Goal: Transaction & Acquisition: Purchase product/service

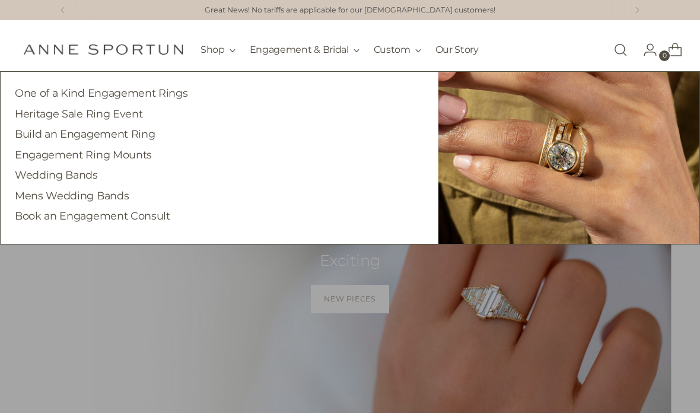
click at [45, 113] on link "Heritage Sale Ring Event" at bounding box center [78, 113] width 127 height 12
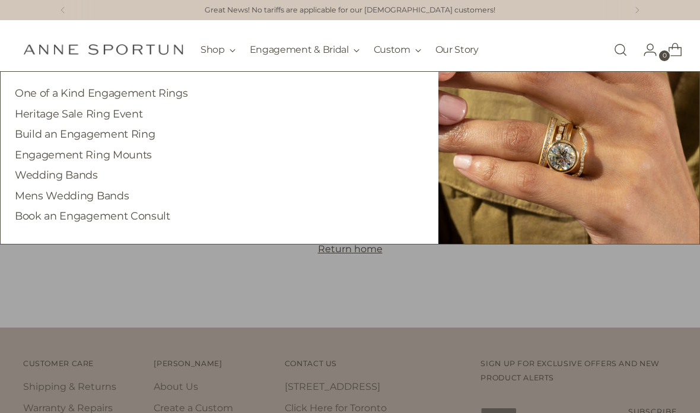
click at [48, 90] on link "One of a Kind Engagement Rings" at bounding box center [101, 93] width 173 height 12
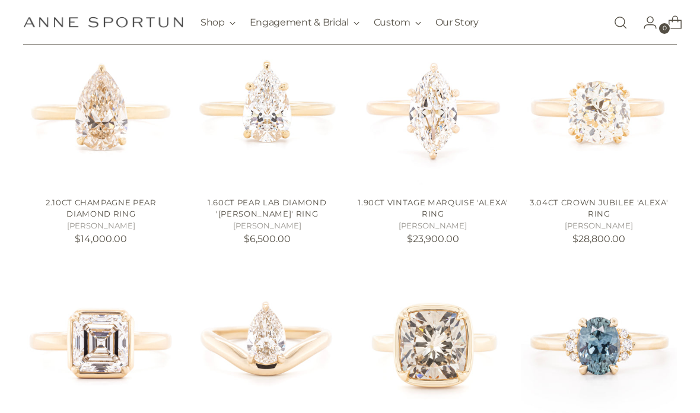
scroll to position [253, 0]
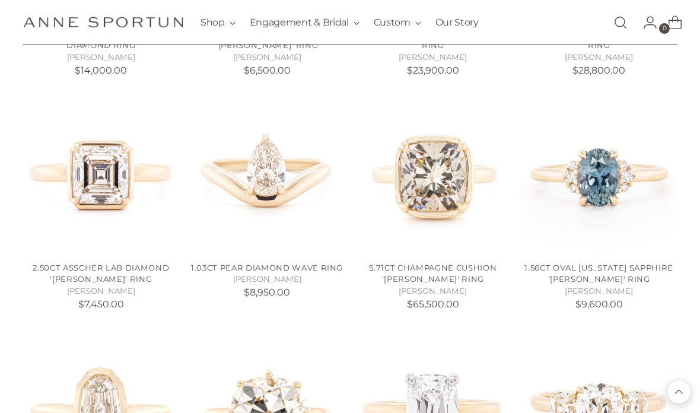
click at [14, 305] on div "Filter By Price **** - ***** Metal 14k White Gold (2) 18k Yellow Gold (16) Sort…" at bounding box center [350, 289] width 700 height 1069
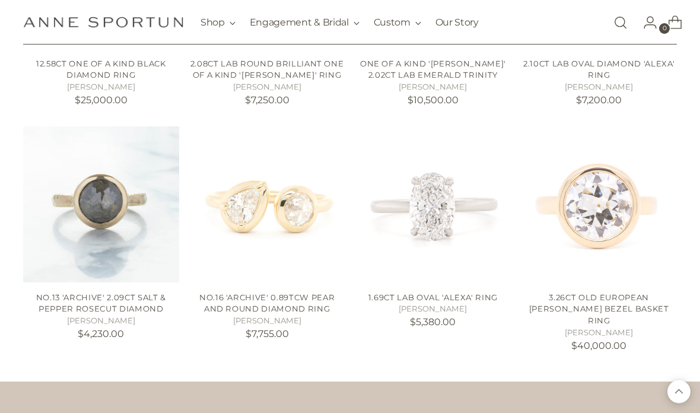
scroll to position [1329, 0]
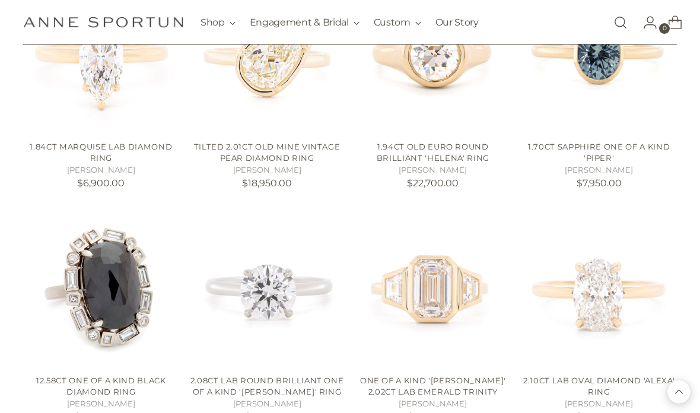
scroll to position [1008, 0]
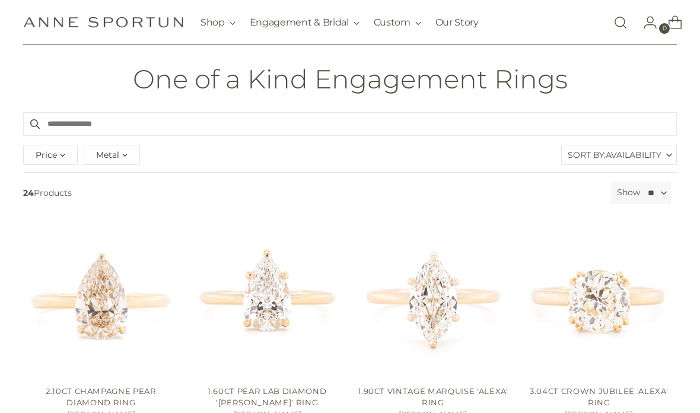
scroll to position [99, 0]
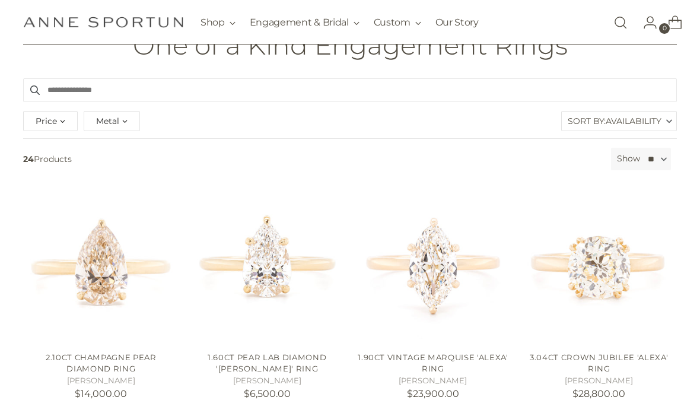
click at [262, 273] on img "1.60ct Pear Lab Diamond 'Alex' Ring" at bounding box center [267, 264] width 156 height 156
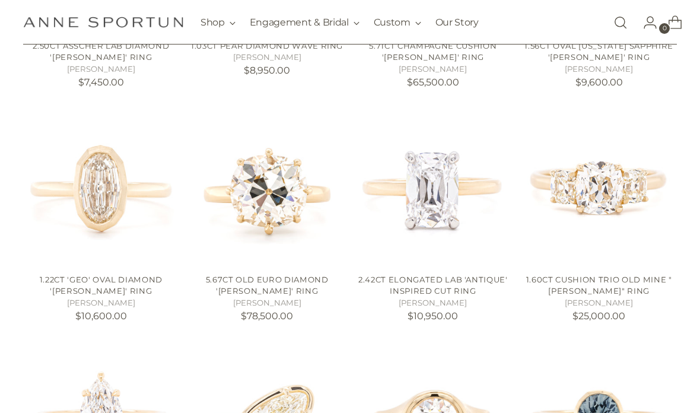
scroll to position [644, 0]
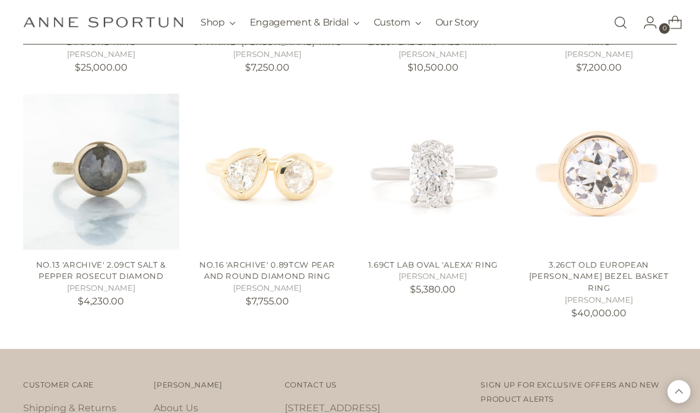
scroll to position [1360, 0]
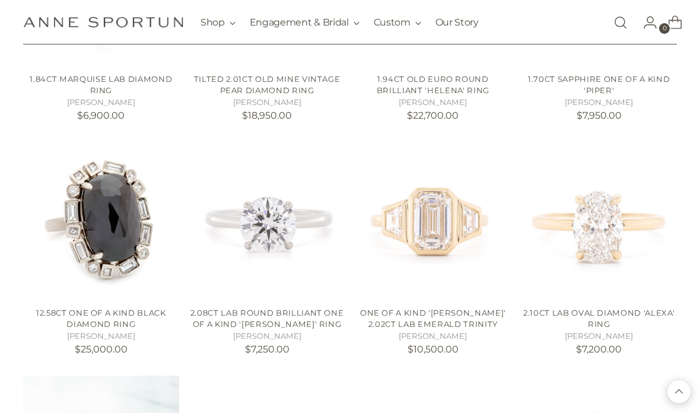
scroll to position [1078, 0]
click at [626, 227] on img "2.10ct Lab Oval Diamond 'Alexa' Ring" at bounding box center [599, 220] width 156 height 156
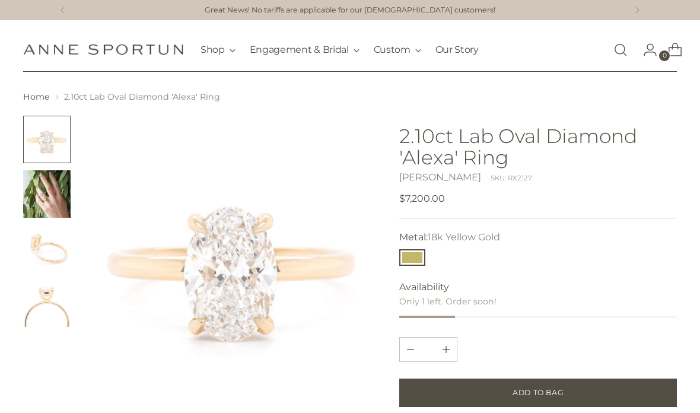
click at [41, 195] on img "Change image to image 2" at bounding box center [46, 193] width 47 height 47
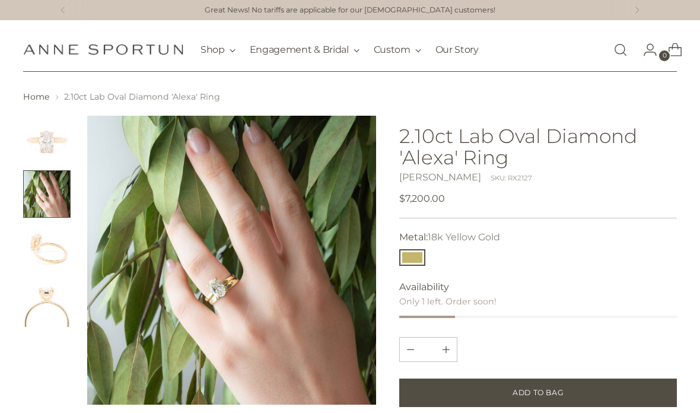
click at [44, 257] on img "Change image to image 3" at bounding box center [46, 248] width 47 height 47
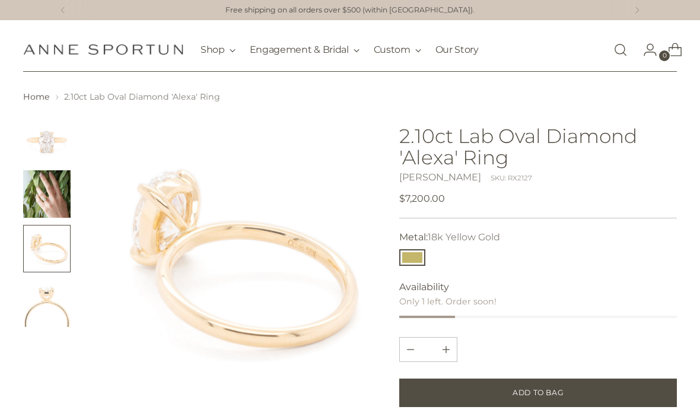
click at [47, 298] on img "Change image to image 4" at bounding box center [46, 302] width 47 height 47
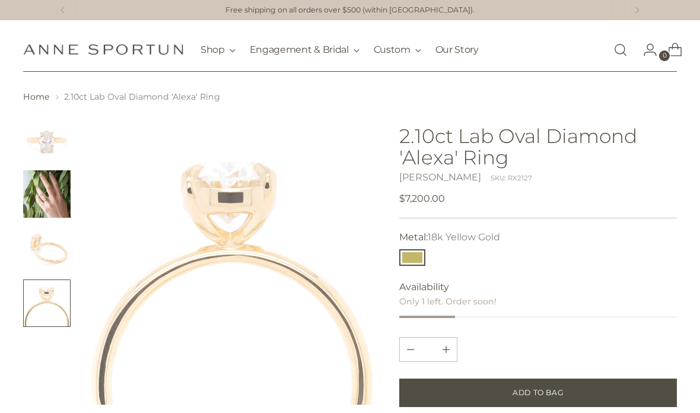
click at [52, 141] on img "Change image to image 1" at bounding box center [46, 139] width 47 height 47
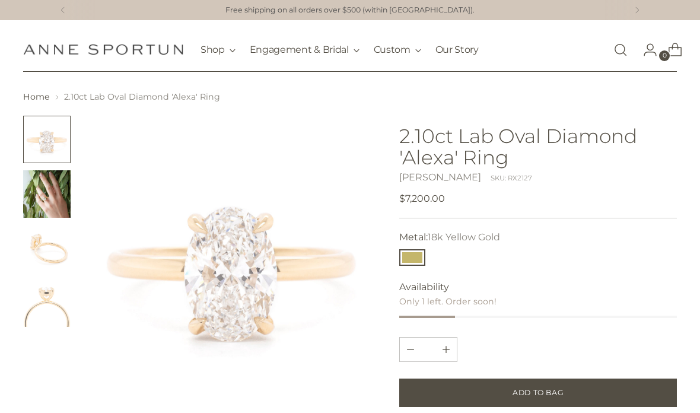
click at [46, 194] on img "Change image to image 2" at bounding box center [46, 193] width 47 height 47
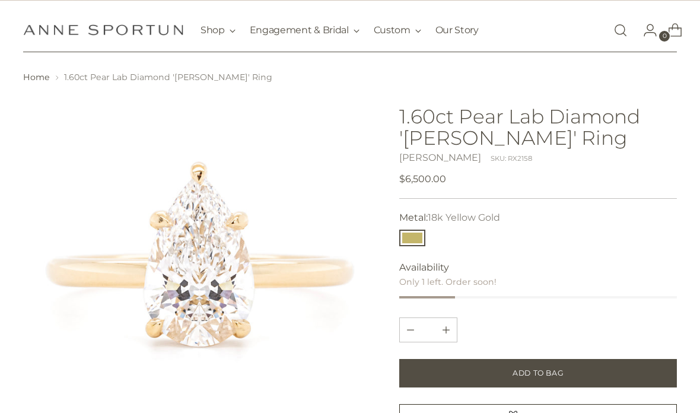
scroll to position [18, 0]
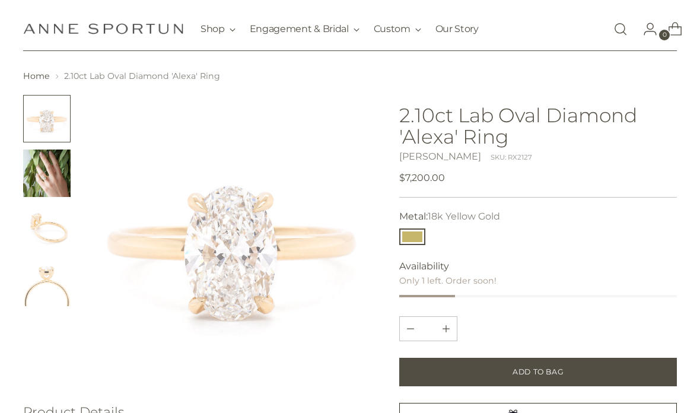
scroll to position [24, 0]
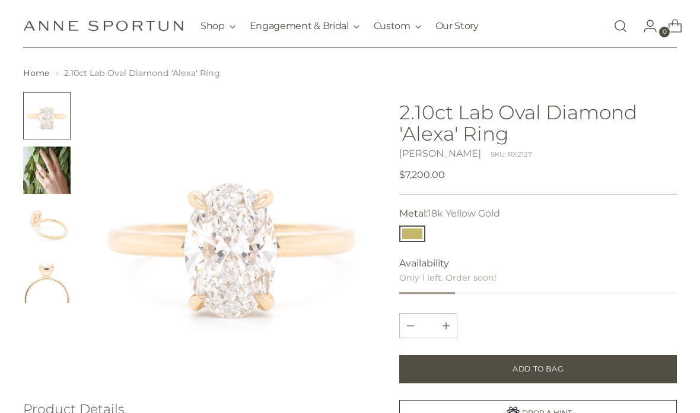
click at [60, 184] on img "Change image to image 2" at bounding box center [46, 169] width 47 height 47
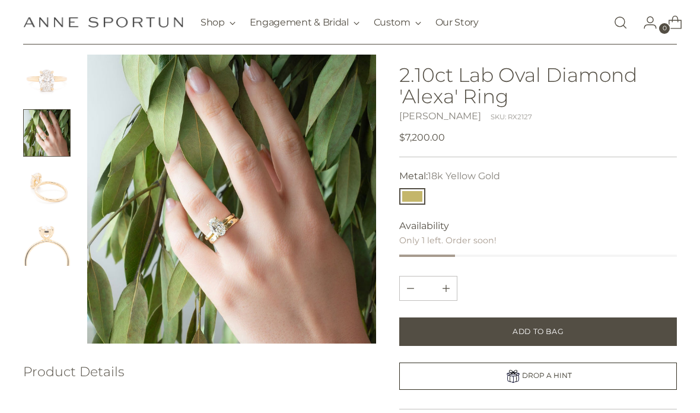
scroll to position [0, 0]
